Goal: Information Seeking & Learning: Learn about a topic

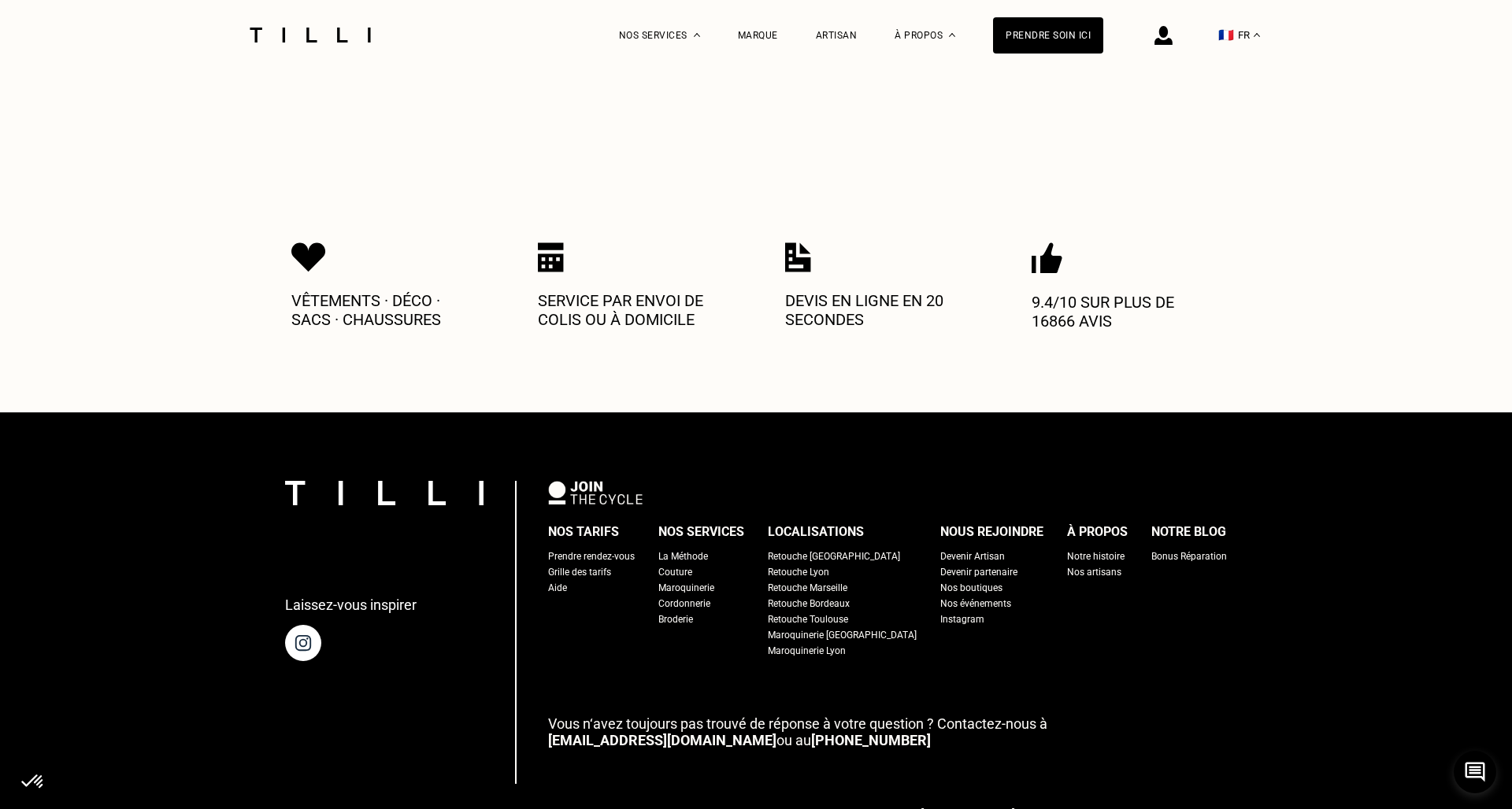
scroll to position [687, 0]
click at [841, 549] on div "Retouche [GEOGRAPHIC_DATA]" at bounding box center [834, 556] width 132 height 16
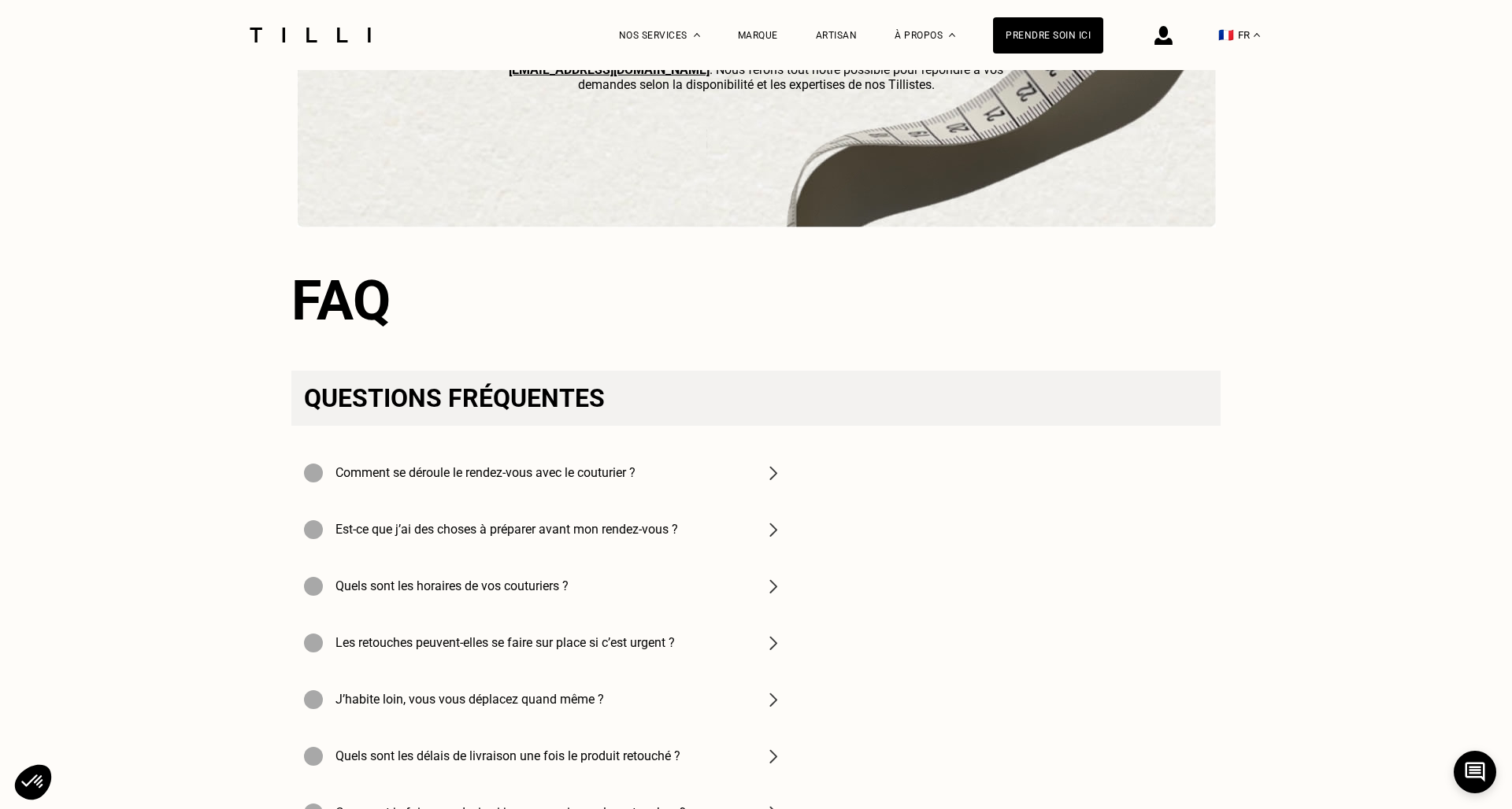
scroll to position [4879, 0]
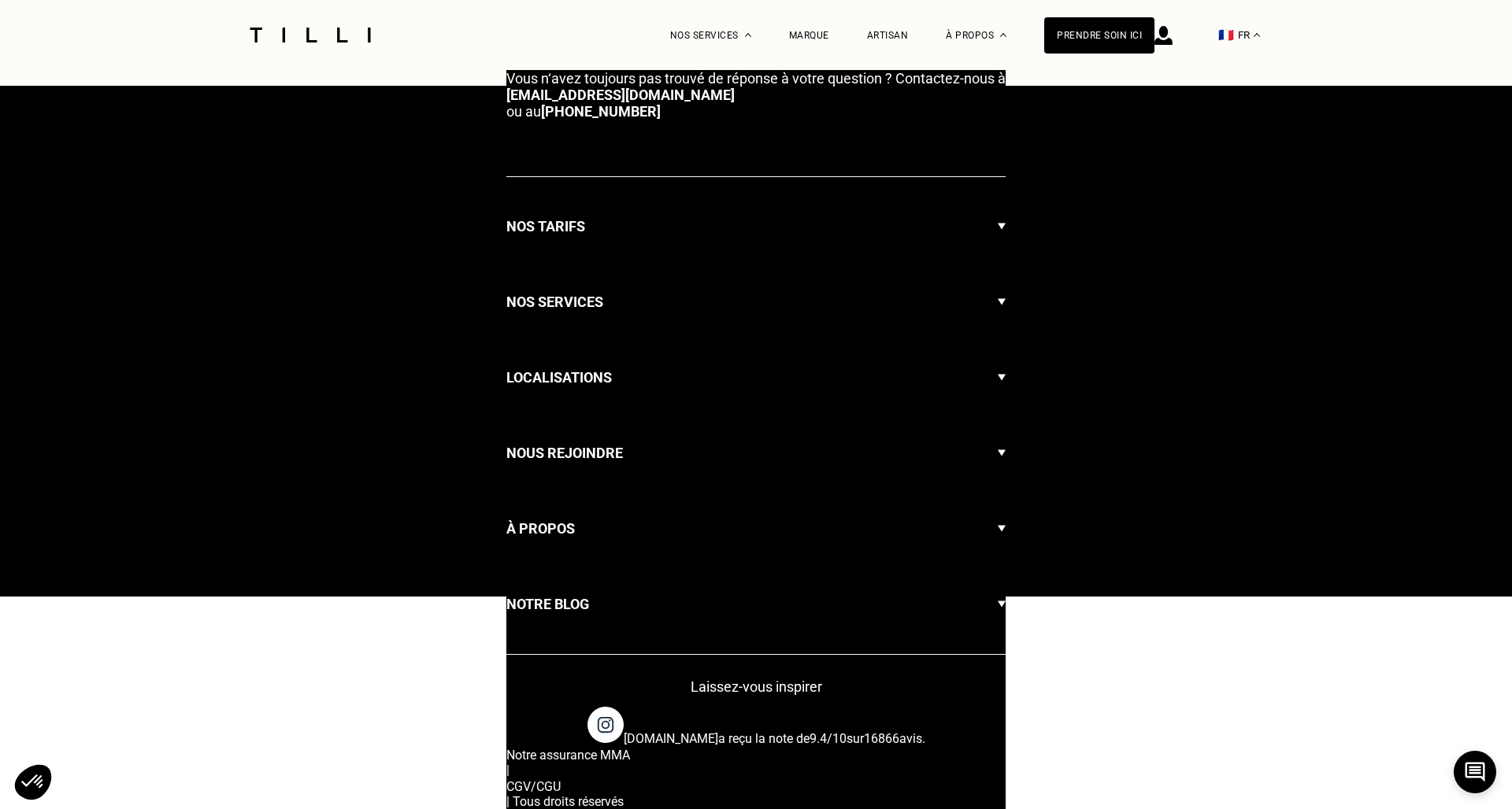
scroll to position [687, 0]
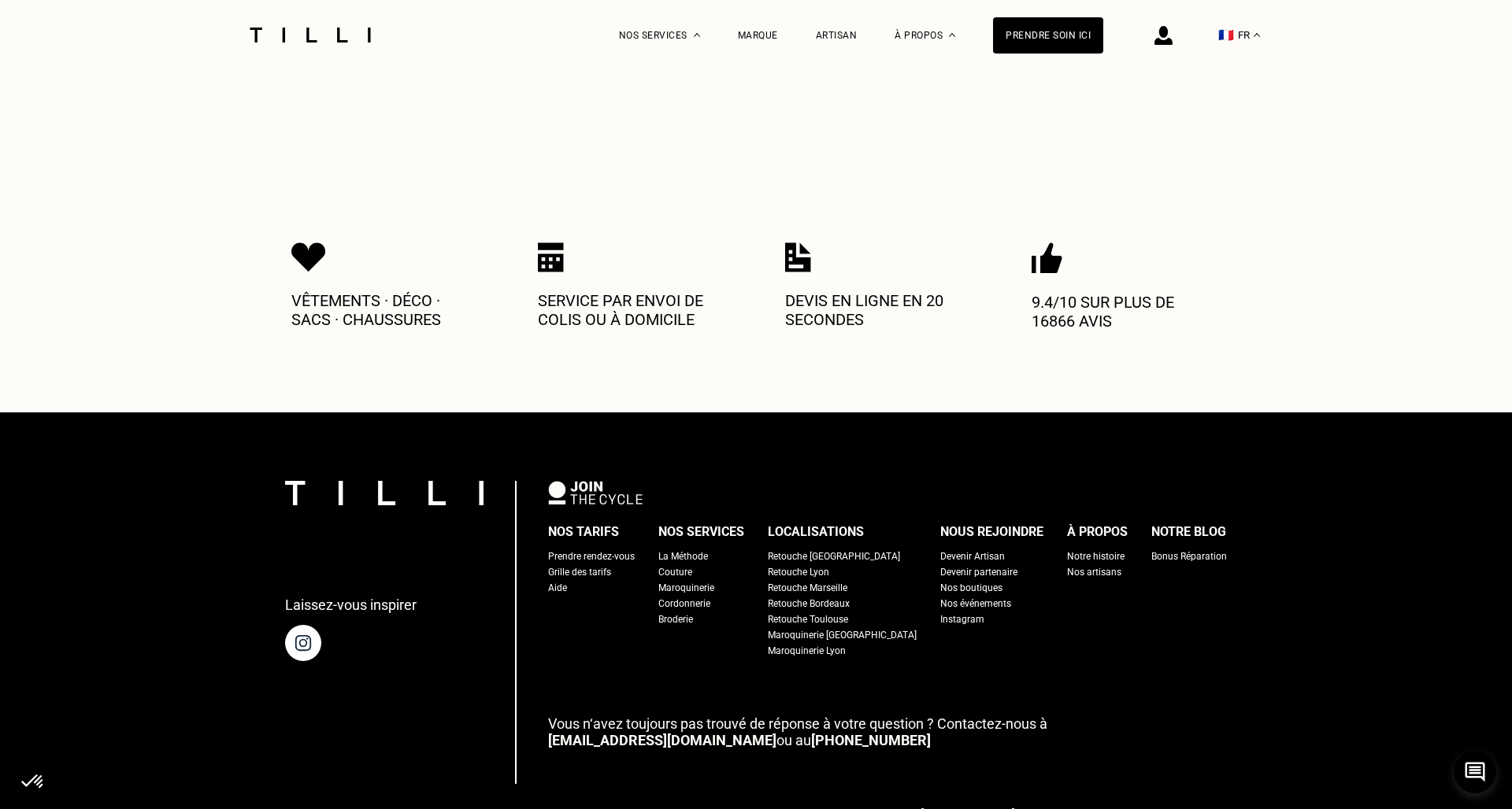
click at [940, 581] on div "Nos boutiques" at bounding box center [971, 588] width 62 height 16
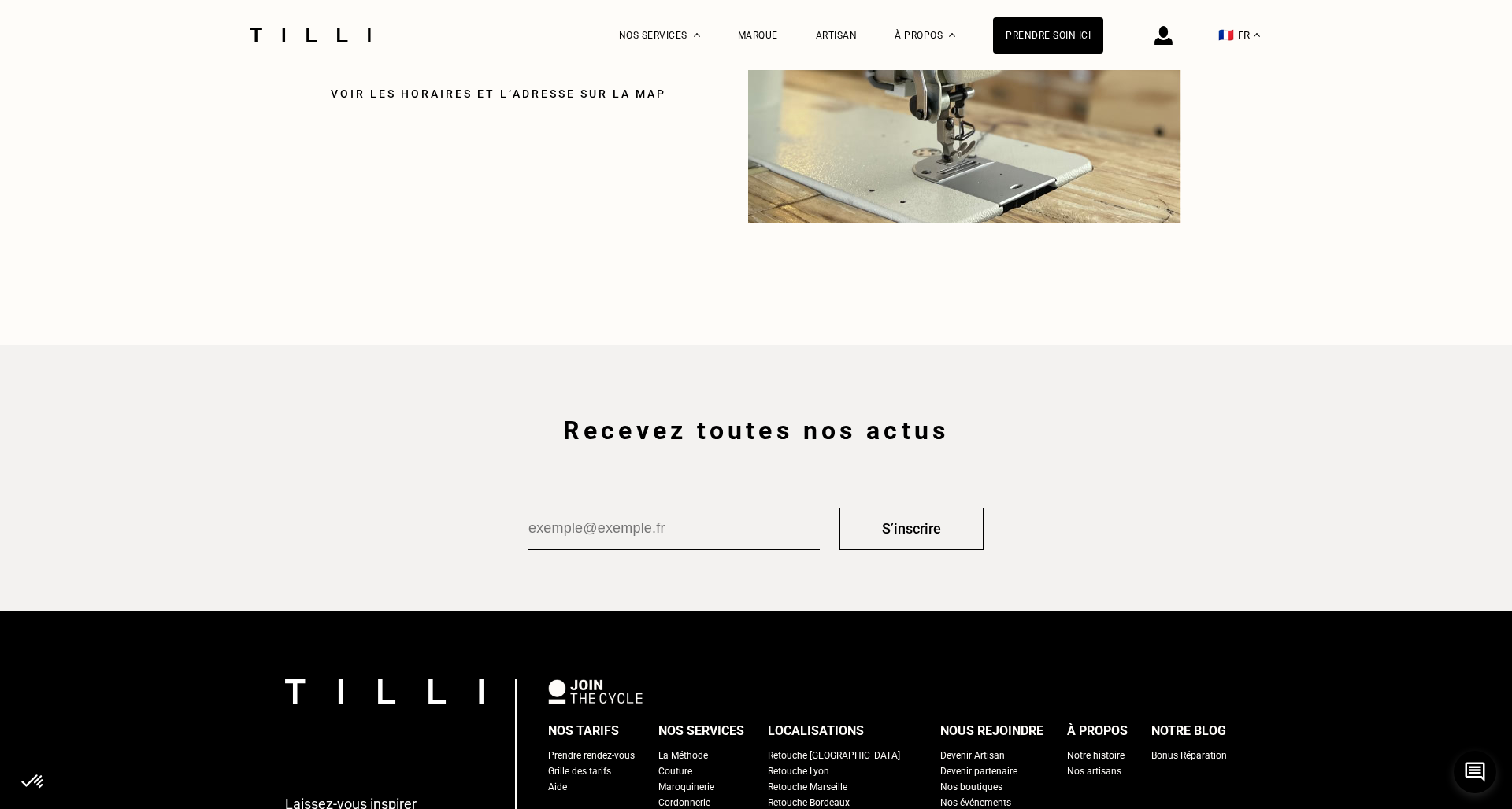
scroll to position [2373, 0]
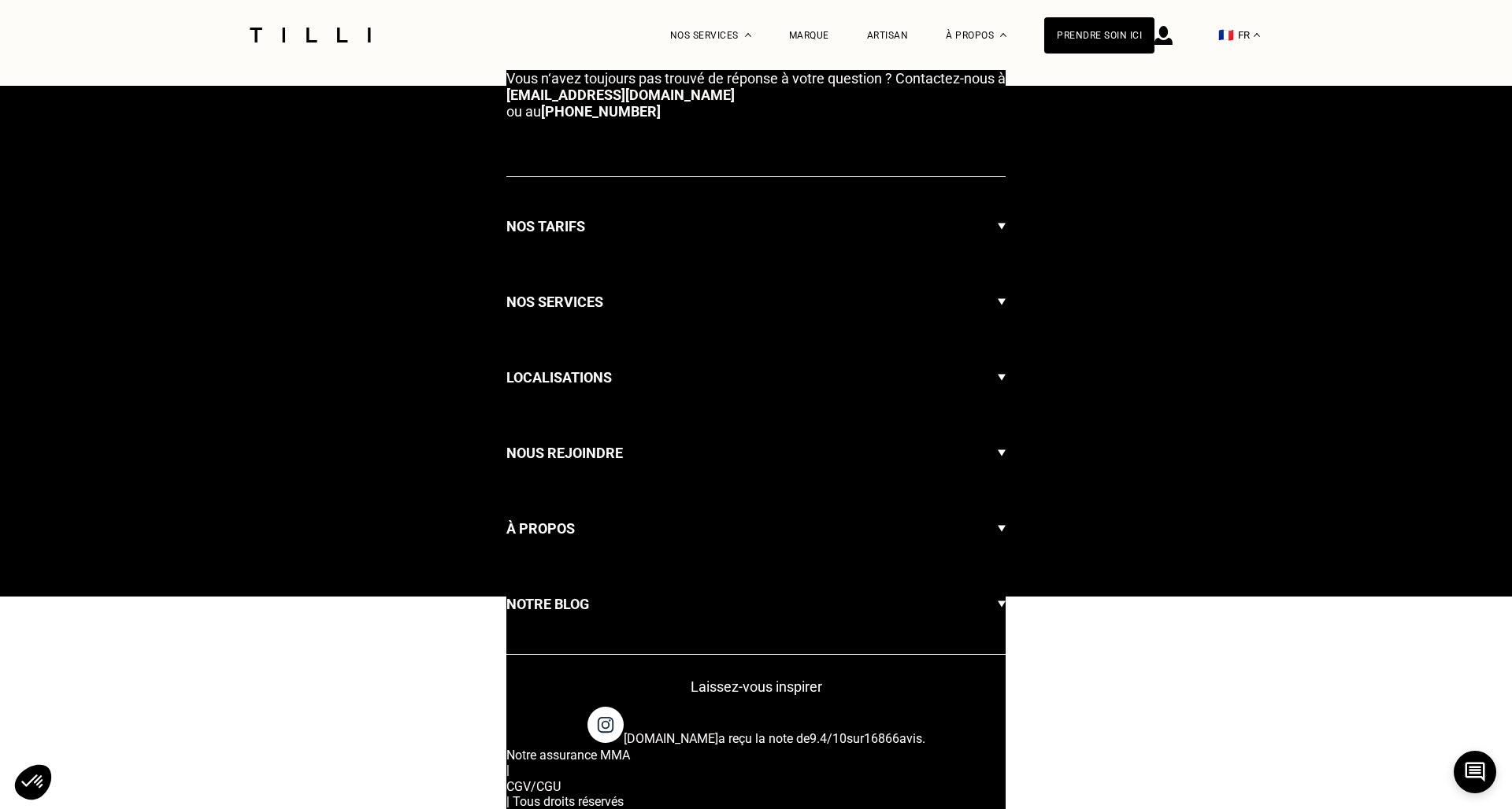
scroll to position [687, 0]
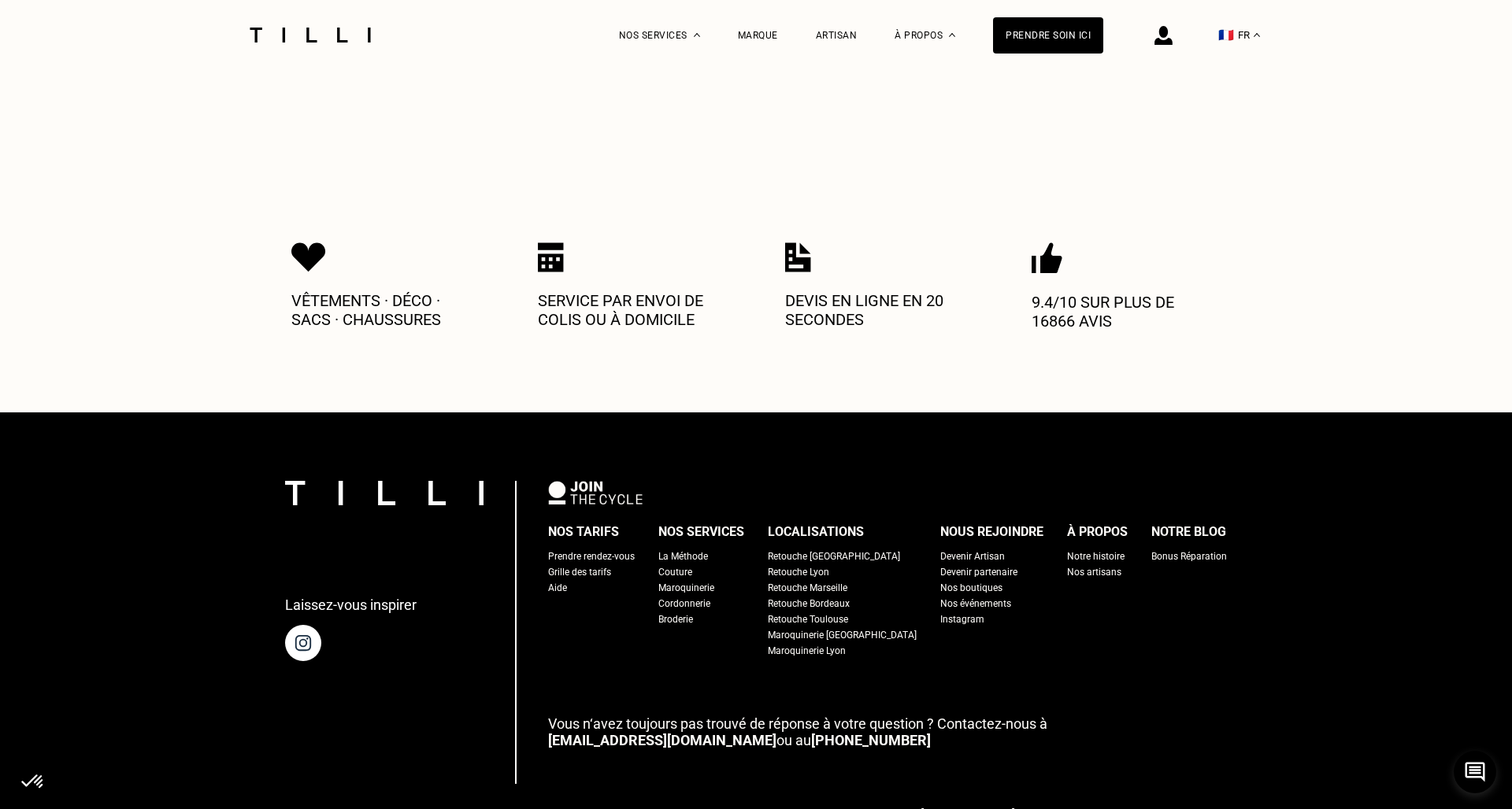
select select "FR"
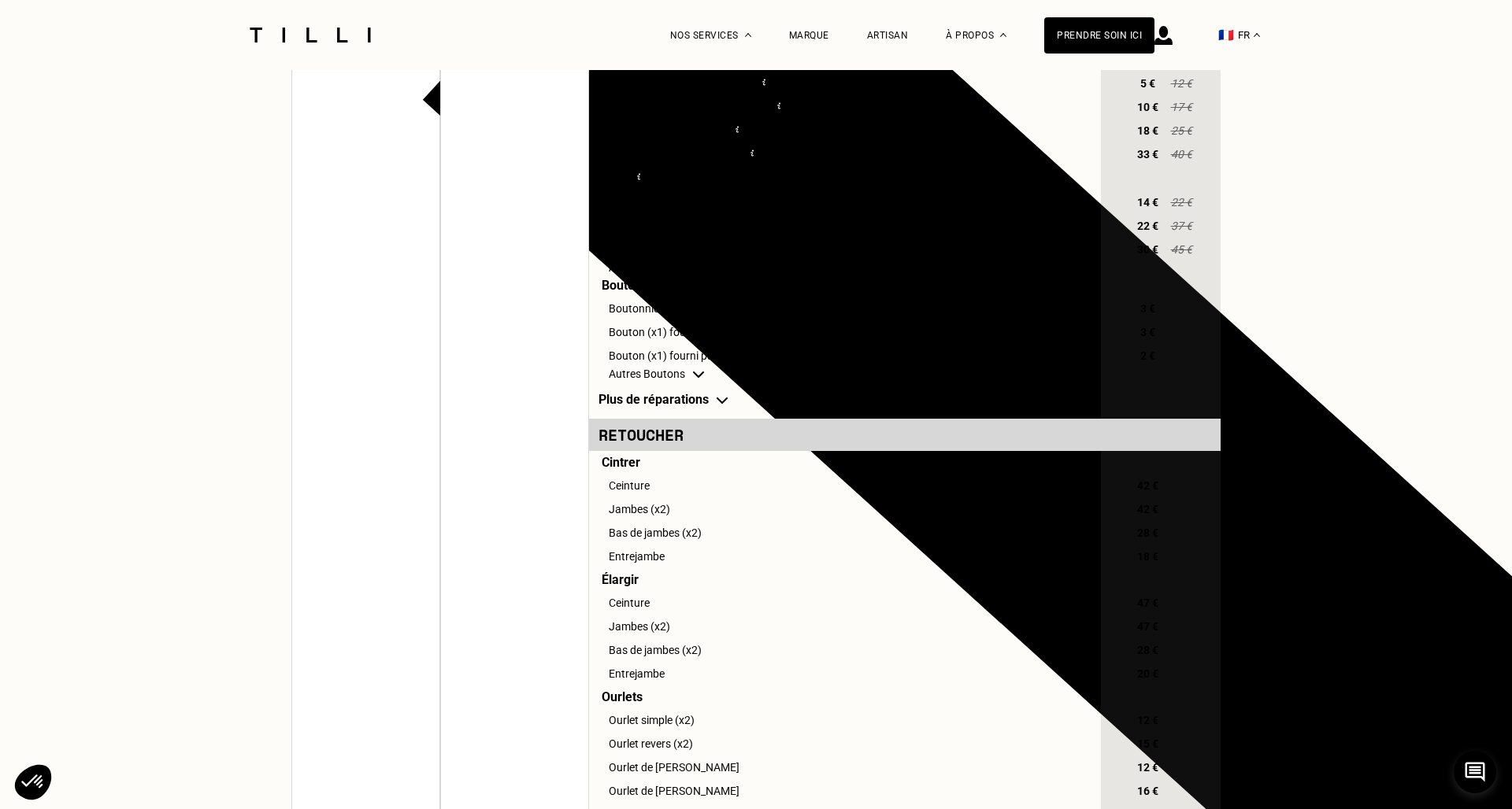
scroll to position [618, 0]
